Goal: Transaction & Acquisition: Obtain resource

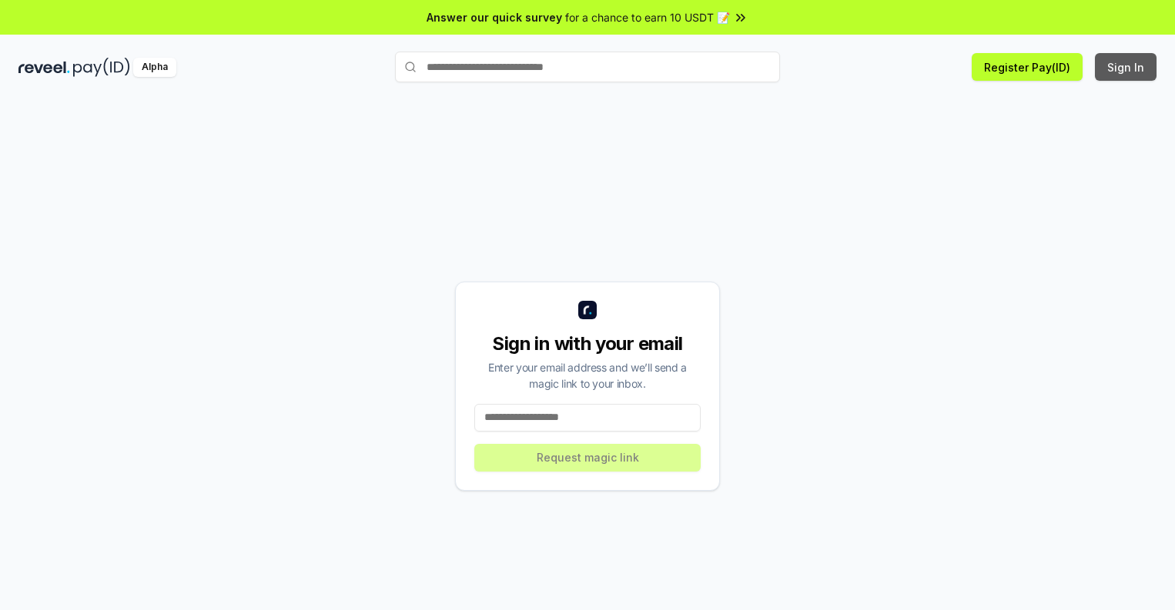
click at [1126, 67] on button "Sign In" at bounding box center [1126, 67] width 62 height 28
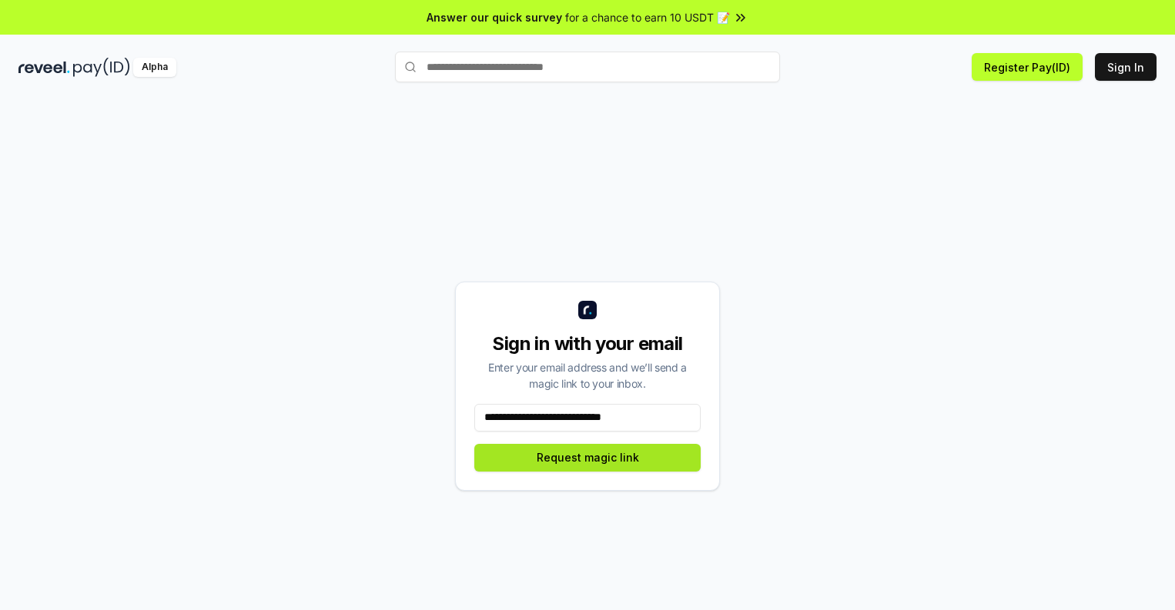
type input "**********"
click at [587, 457] on button "Request magic link" at bounding box center [587, 458] width 226 height 28
